Goal: Task Accomplishment & Management: Manage account settings

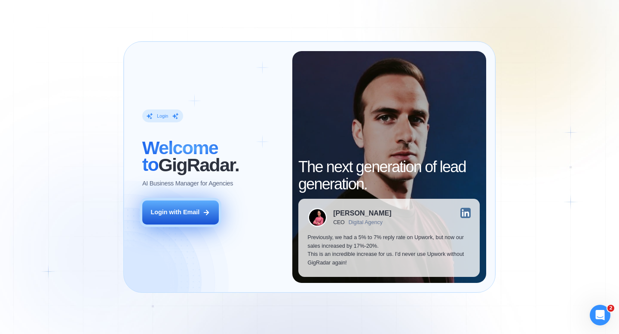
click at [196, 212] on div "Login with Email" at bounding box center [174, 212] width 49 height 9
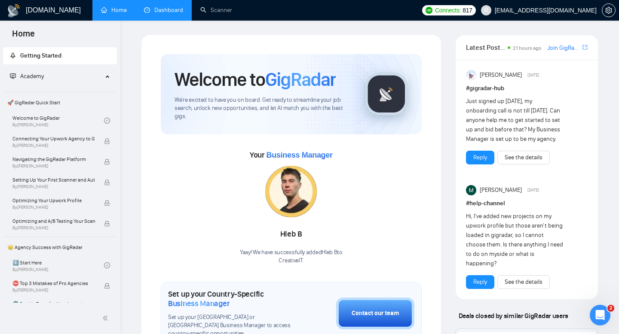
click at [153, 12] on link "Dashboard" at bounding box center [163, 9] width 39 height 7
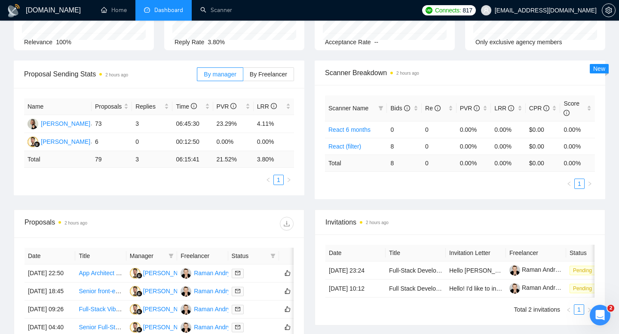
scroll to position [179, 0]
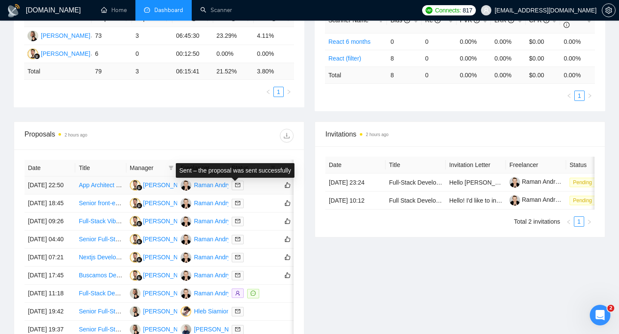
click at [238, 188] on icon "mail" at bounding box center [237, 185] width 5 height 5
